Goal: Task Accomplishment & Management: Use online tool/utility

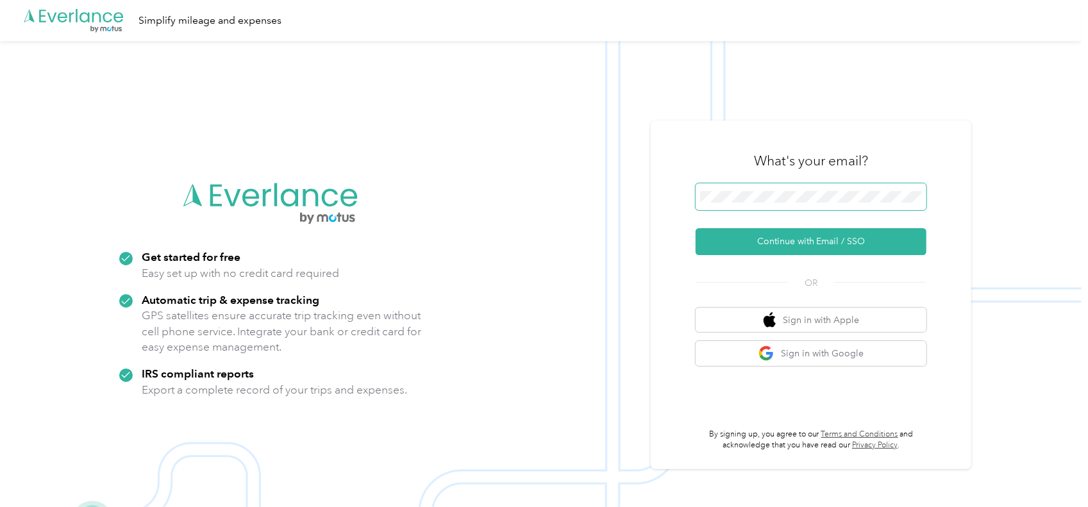
click at [742, 186] on span at bounding box center [811, 196] width 231 height 27
click at [776, 246] on button "Continue with Email / SSO" at bounding box center [811, 241] width 231 height 27
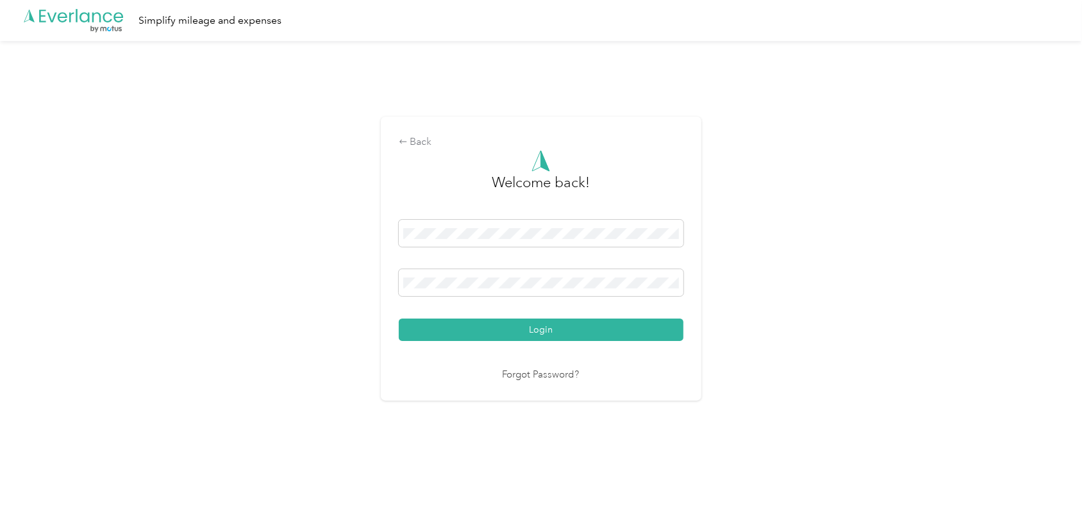
click at [472, 331] on button "Login" at bounding box center [541, 330] width 285 height 22
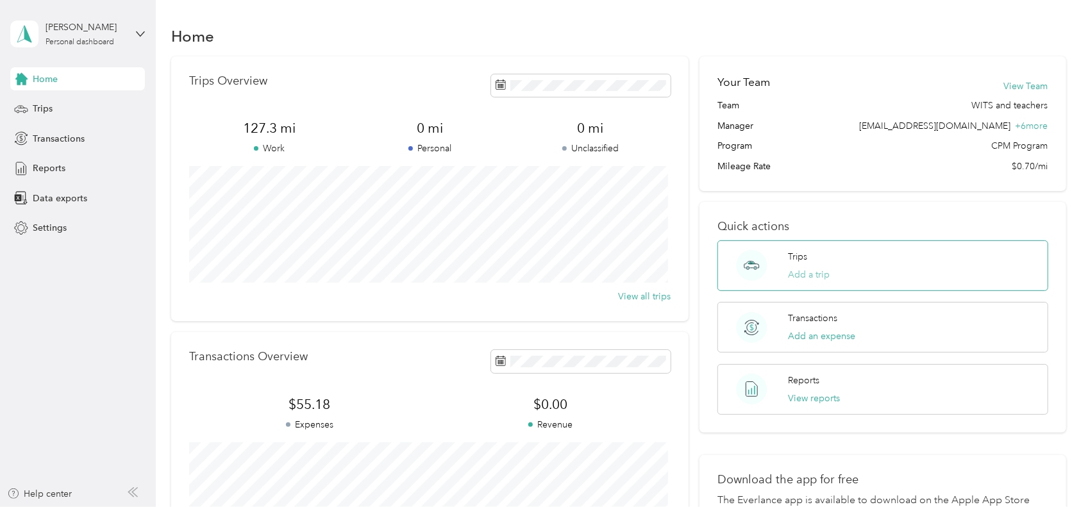
click at [798, 269] on button "Add a trip" at bounding box center [809, 274] width 42 height 13
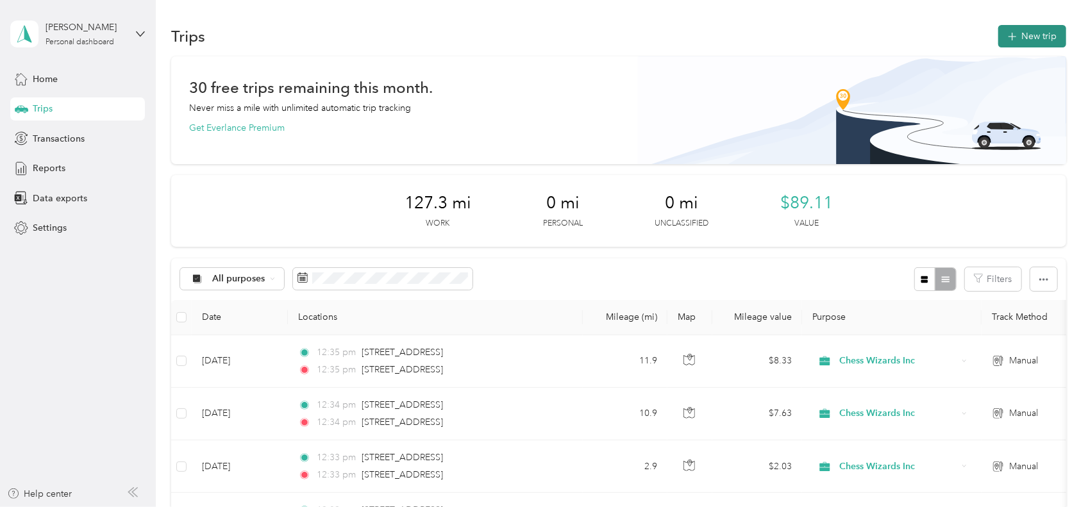
click at [1022, 37] on button "New trip" at bounding box center [1032, 36] width 68 height 22
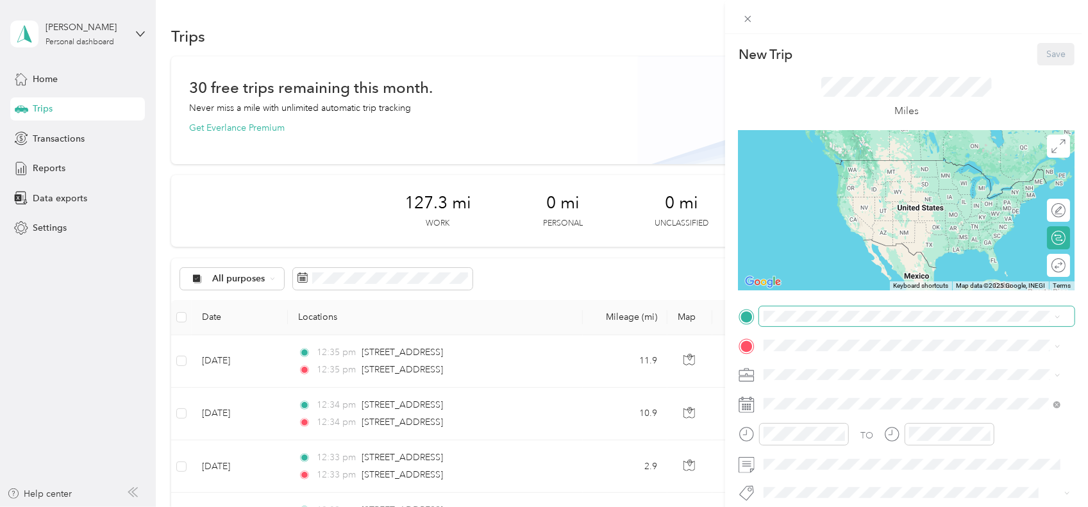
click at [827, 322] on span at bounding box center [916, 316] width 315 height 21
click at [835, 360] on span "[STREET_ADDRESS][US_STATE]" at bounding box center [852, 359] width 128 height 12
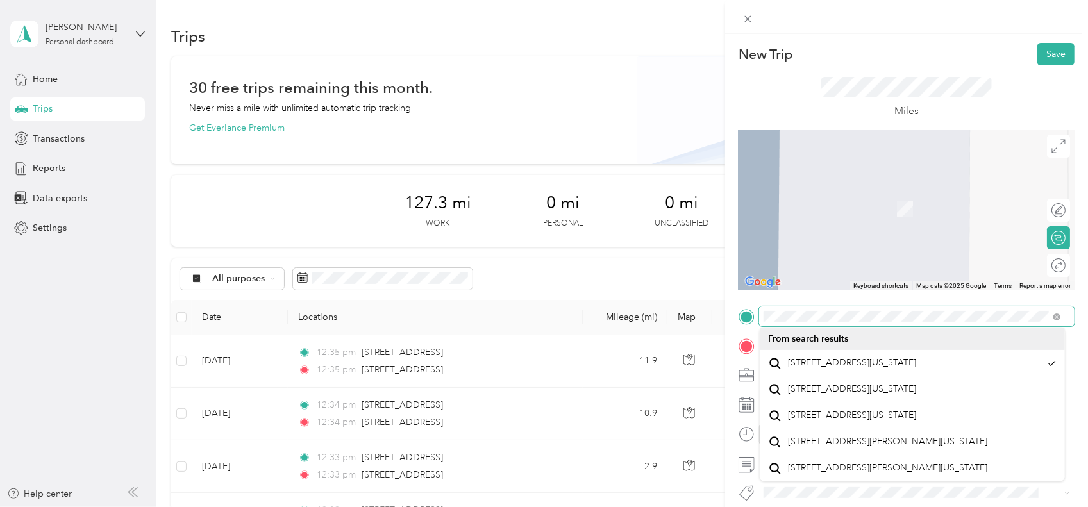
click at [1076, 272] on form "New Trip Save This trip cannot be edited because it is either under review, app…" at bounding box center [906, 329] width 363 height 573
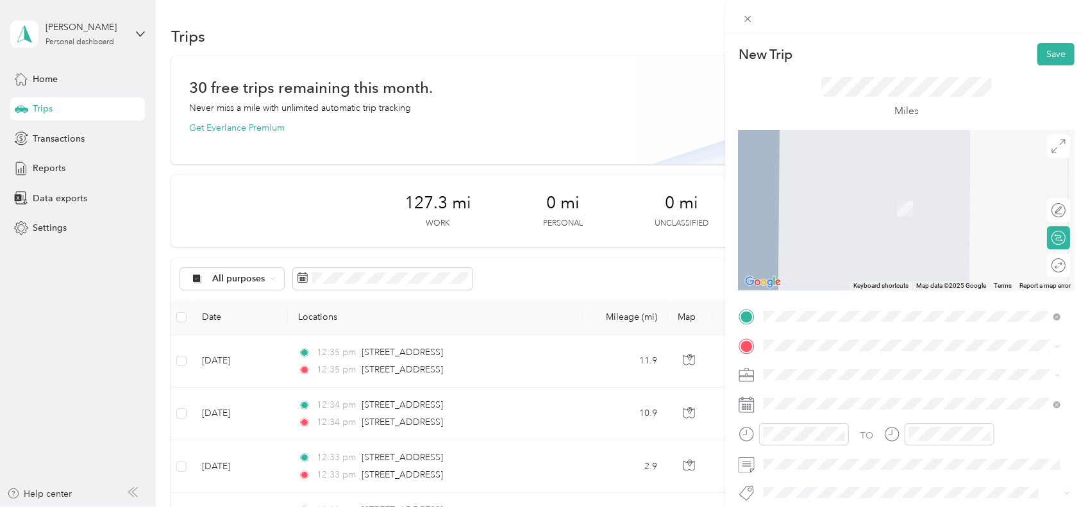
click at [1076, 340] on form "New Trip Save This trip cannot be edited because it is either under review, app…" at bounding box center [906, 329] width 363 height 573
click at [867, 338] on span at bounding box center [916, 345] width 315 height 21
click at [847, 222] on span "[STREET_ADDRESS][US_STATE]" at bounding box center [852, 216] width 128 height 12
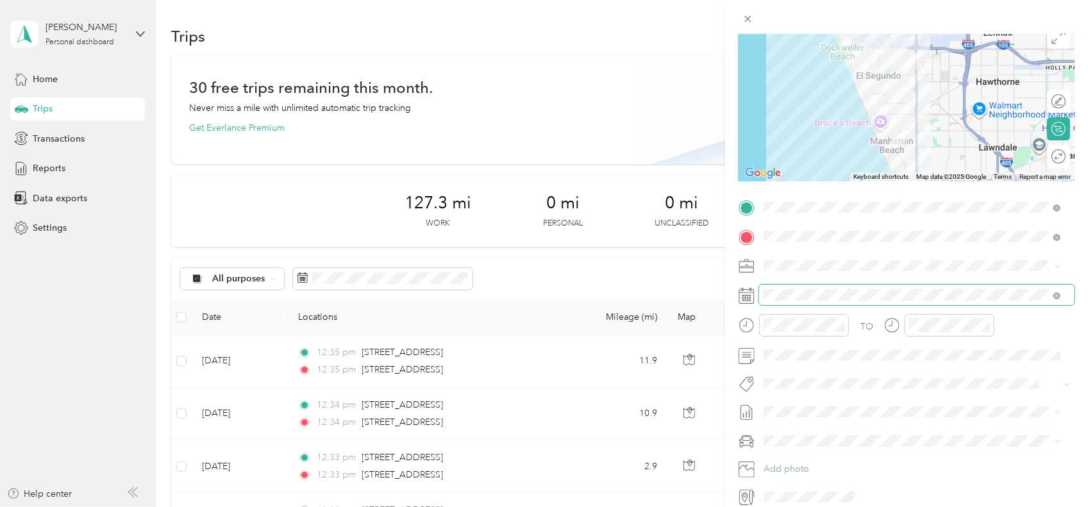
scroll to position [128, 0]
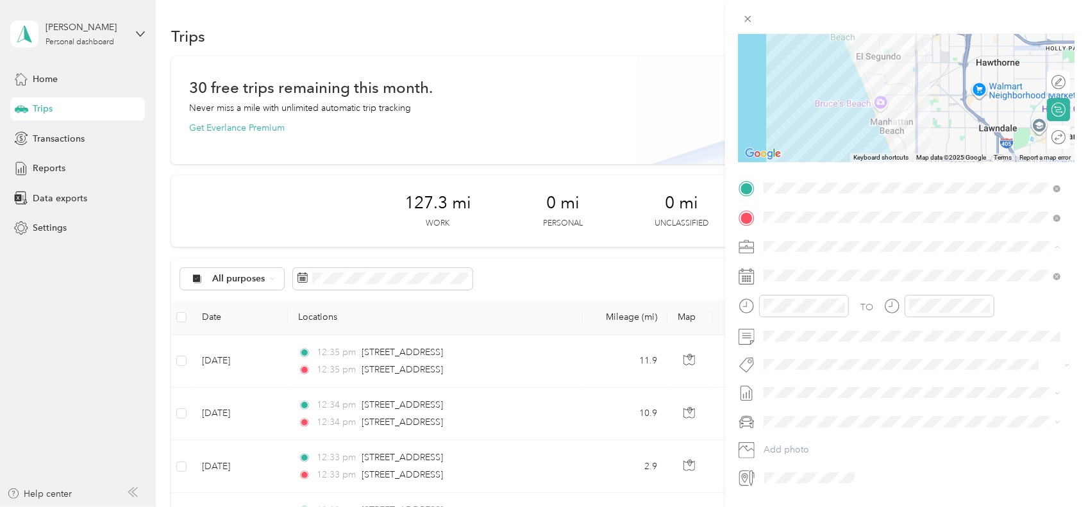
click at [853, 284] on li "Chess Wizards Inc" at bounding box center [912, 291] width 305 height 22
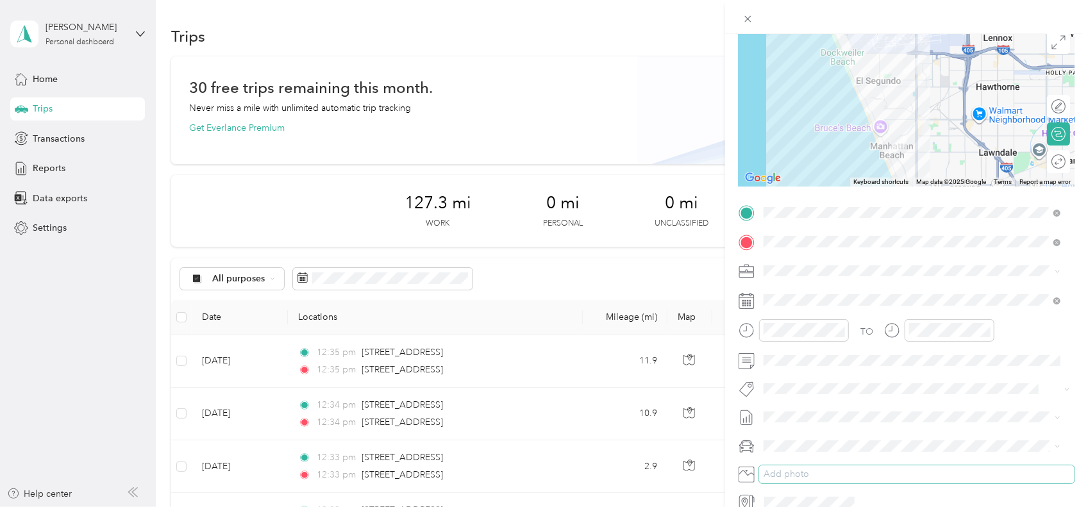
scroll to position [0, 0]
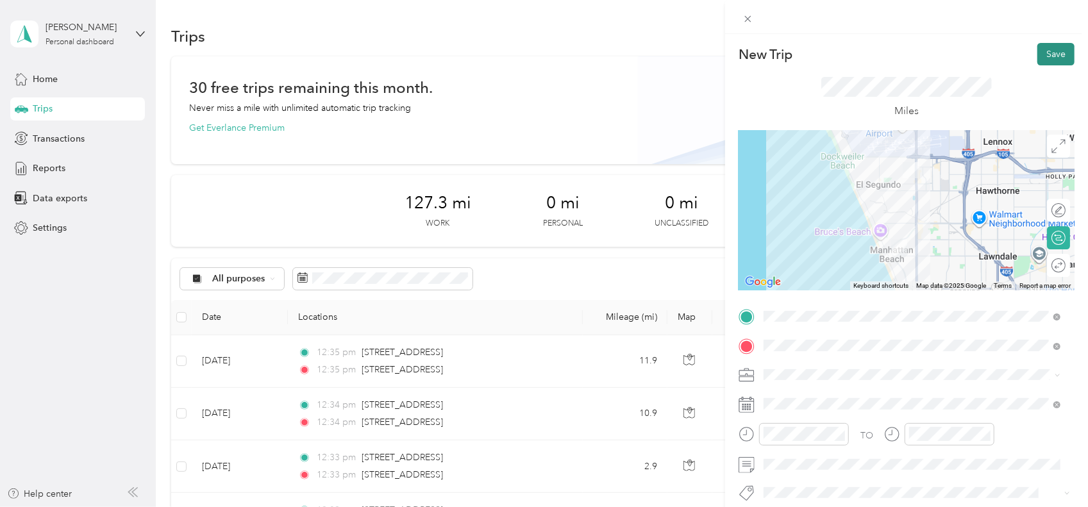
click at [1043, 51] on button "Save" at bounding box center [1055, 54] width 37 height 22
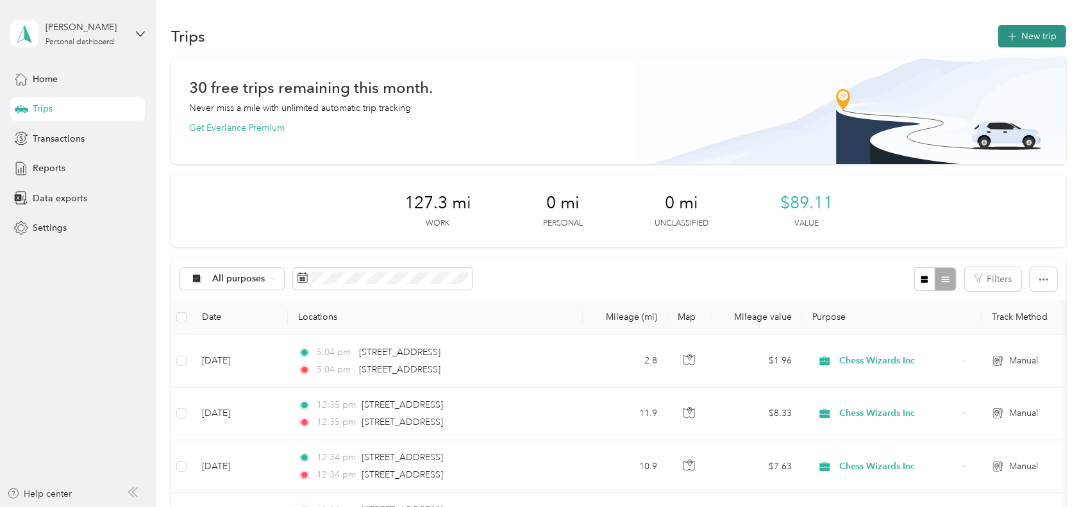
click at [1027, 33] on button "New trip" at bounding box center [1032, 36] width 68 height 22
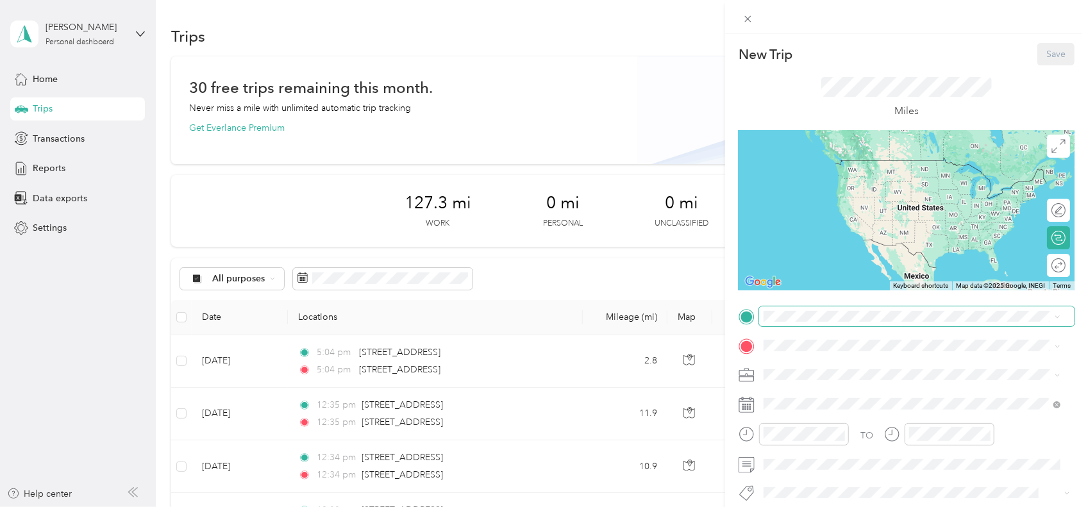
click at [821, 325] on span at bounding box center [916, 316] width 315 height 21
click at [832, 369] on span "[STREET_ADDRESS][US_STATE]" at bounding box center [852, 363] width 128 height 12
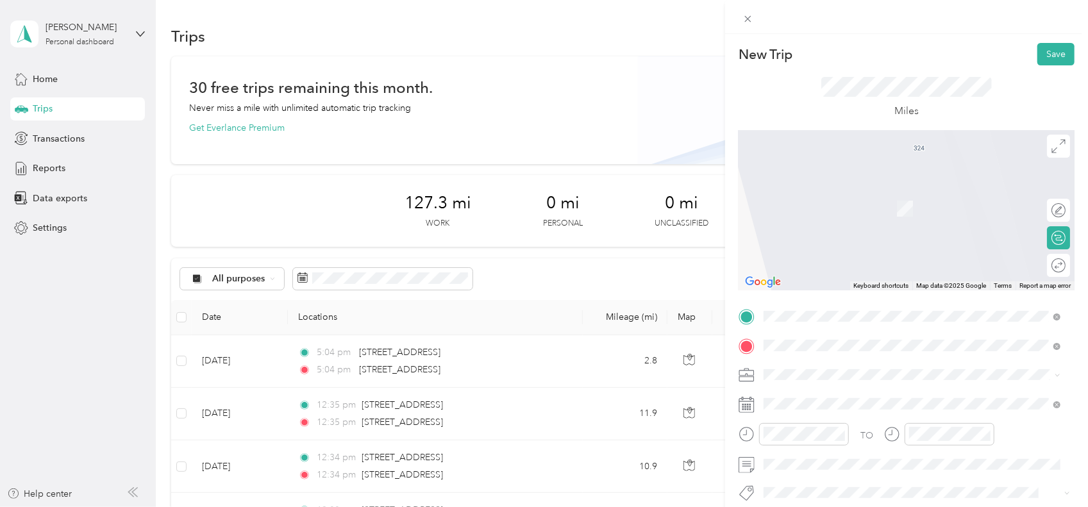
click at [966, 388] on div "TO Add photo" at bounding box center [907, 461] width 336 height 310
click at [876, 430] on ol "Apollo After School Inc Chess Wizards Inc Personal" at bounding box center [912, 419] width 305 height 67
click at [789, 364] on div "TO Add photo" at bounding box center [907, 461] width 336 height 310
click at [810, 209] on span "[STREET_ADDRESS][US_STATE]" at bounding box center [852, 203] width 128 height 12
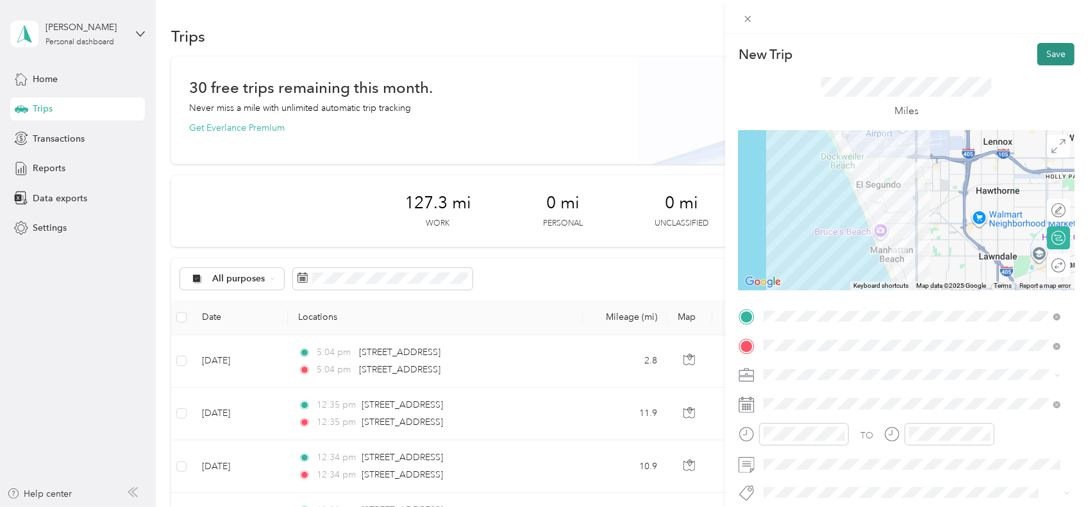
click at [1039, 56] on button "Save" at bounding box center [1055, 54] width 37 height 22
